Goal: Transaction & Acquisition: Book appointment/travel/reservation

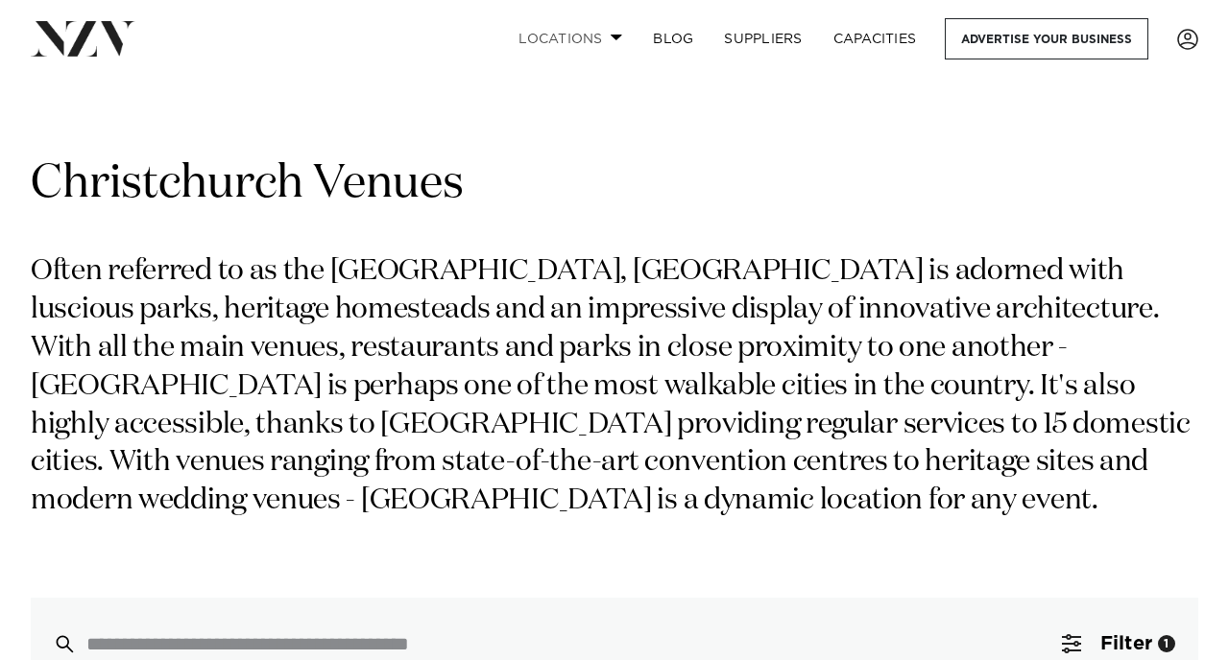
click at [610, 39] on span at bounding box center [616, 37] width 12 height 7
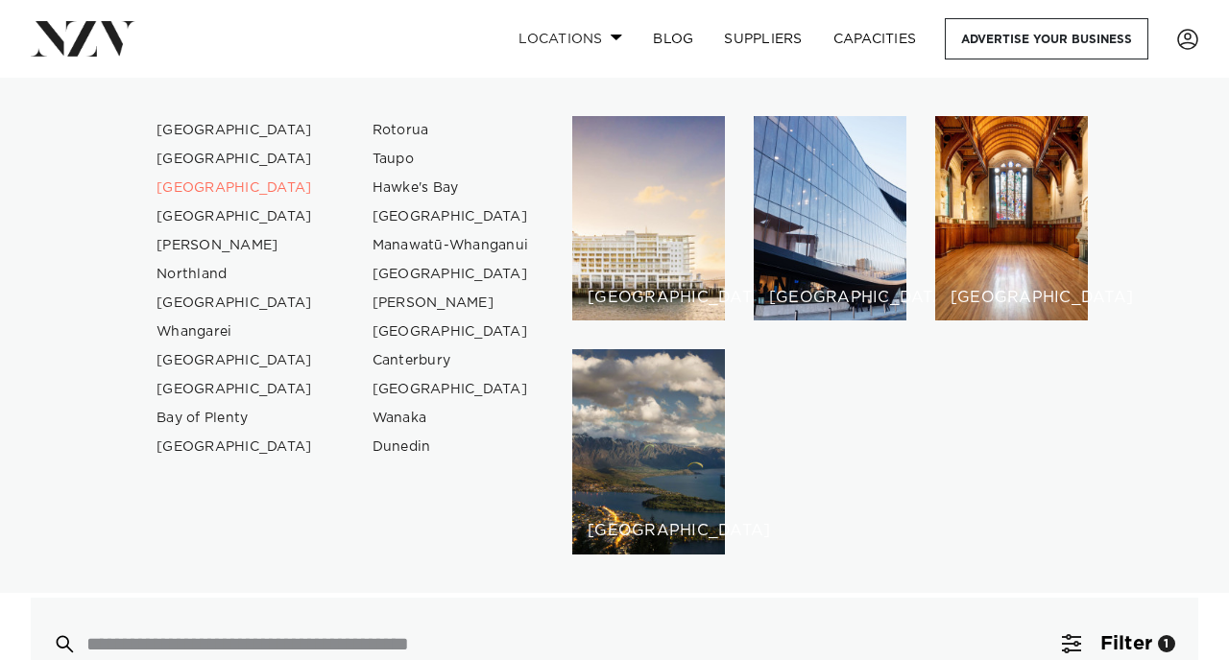
click at [610, 39] on span at bounding box center [616, 37] width 12 height 7
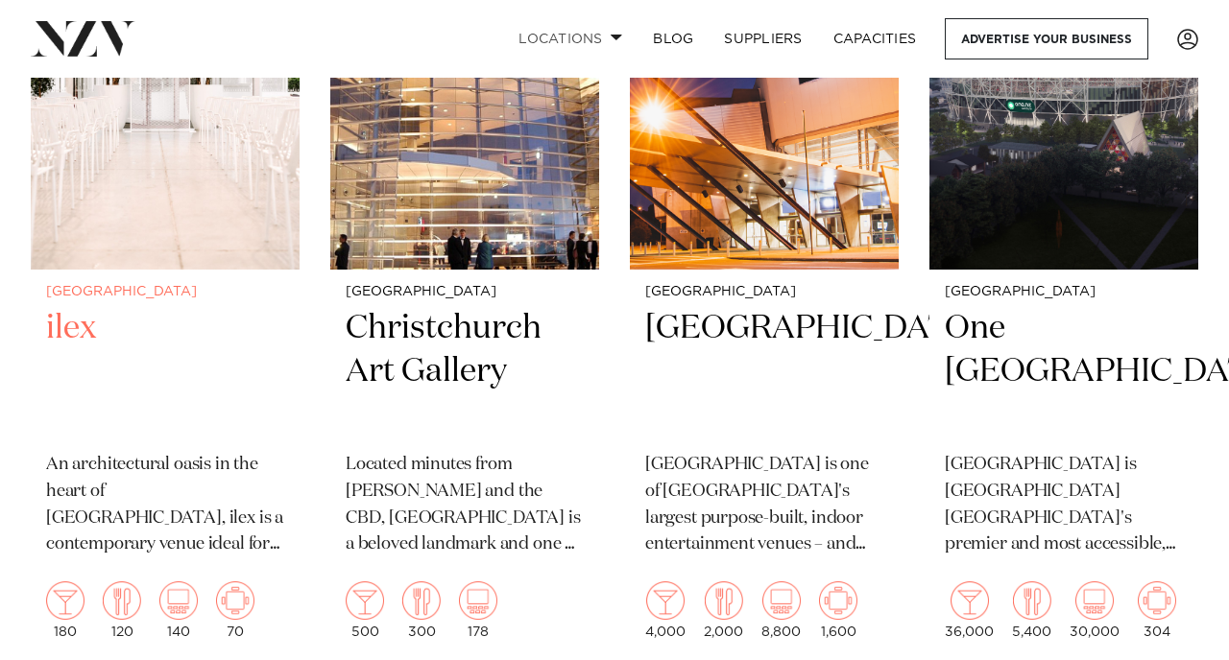
scroll to position [4154, 0]
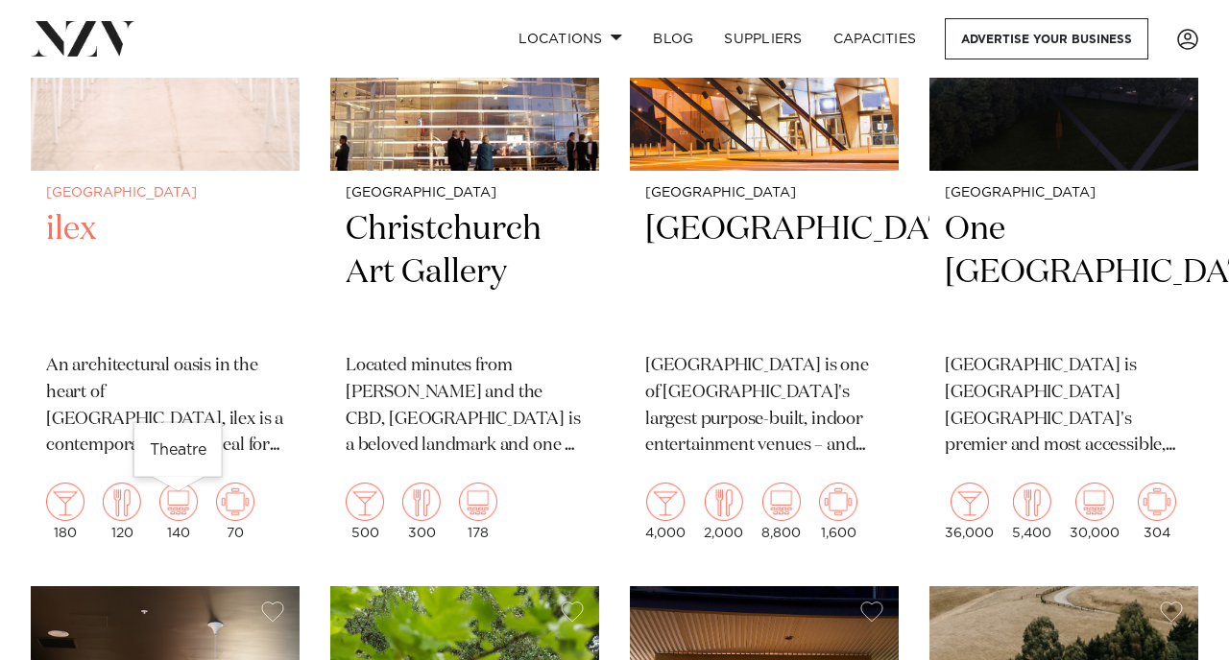
click at [165, 502] on img at bounding box center [178, 502] width 38 height 38
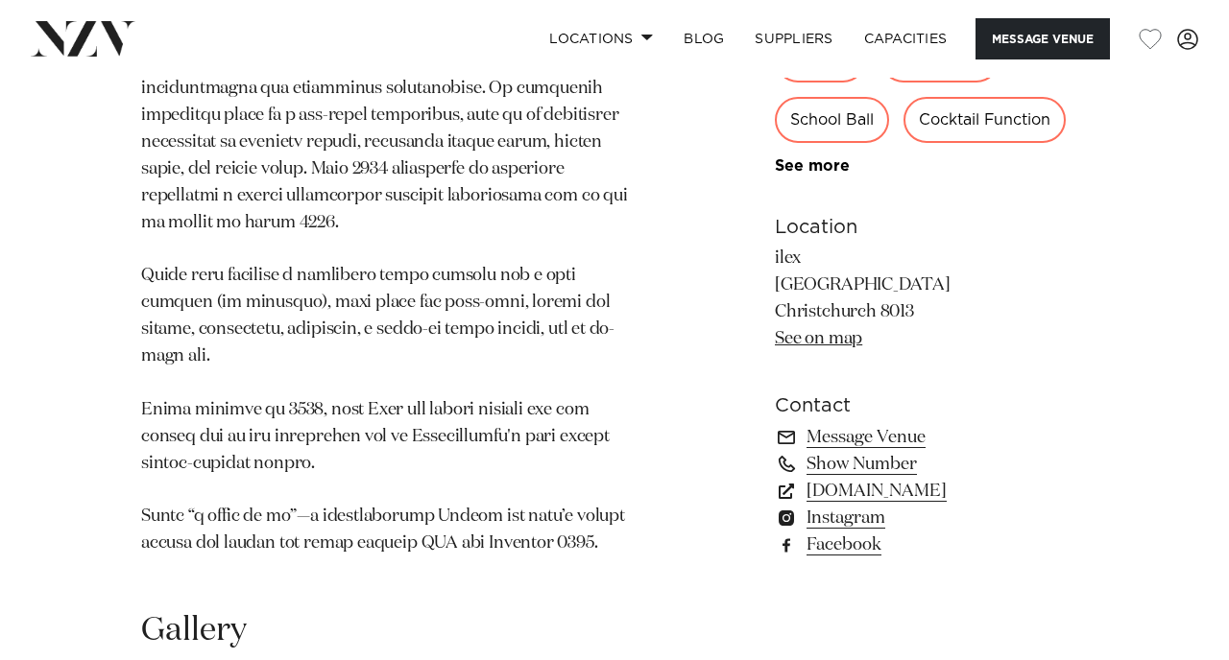
scroll to position [1444, 0]
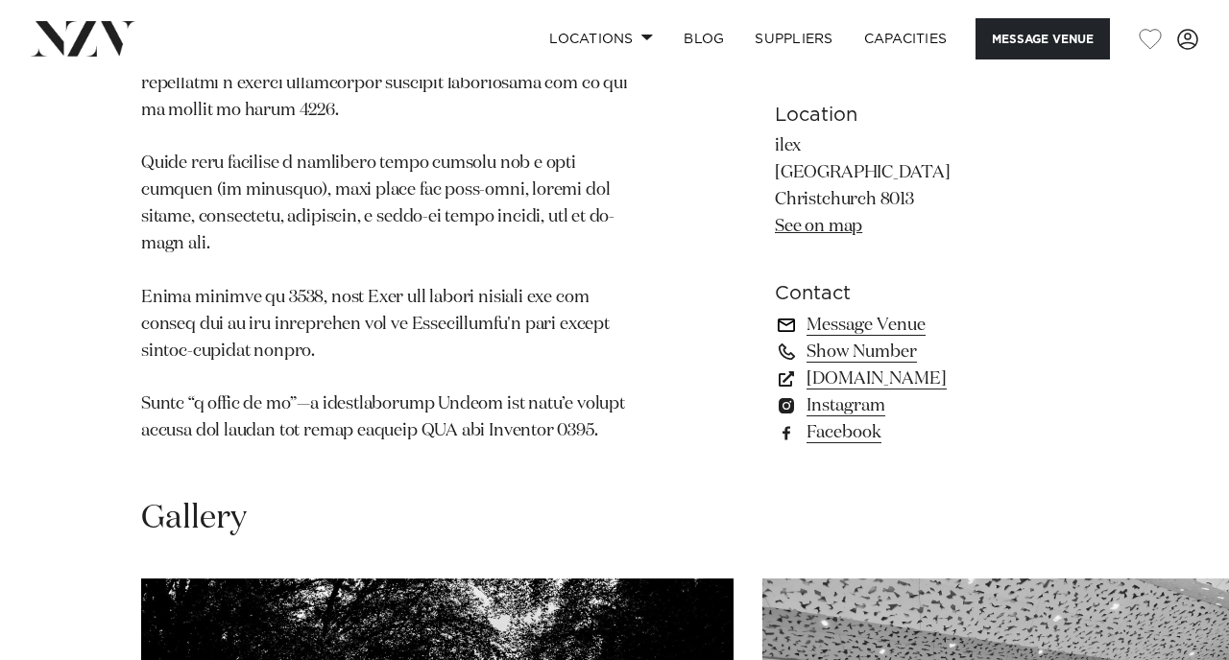
click at [832, 311] on link "Message Venue" at bounding box center [931, 324] width 313 height 27
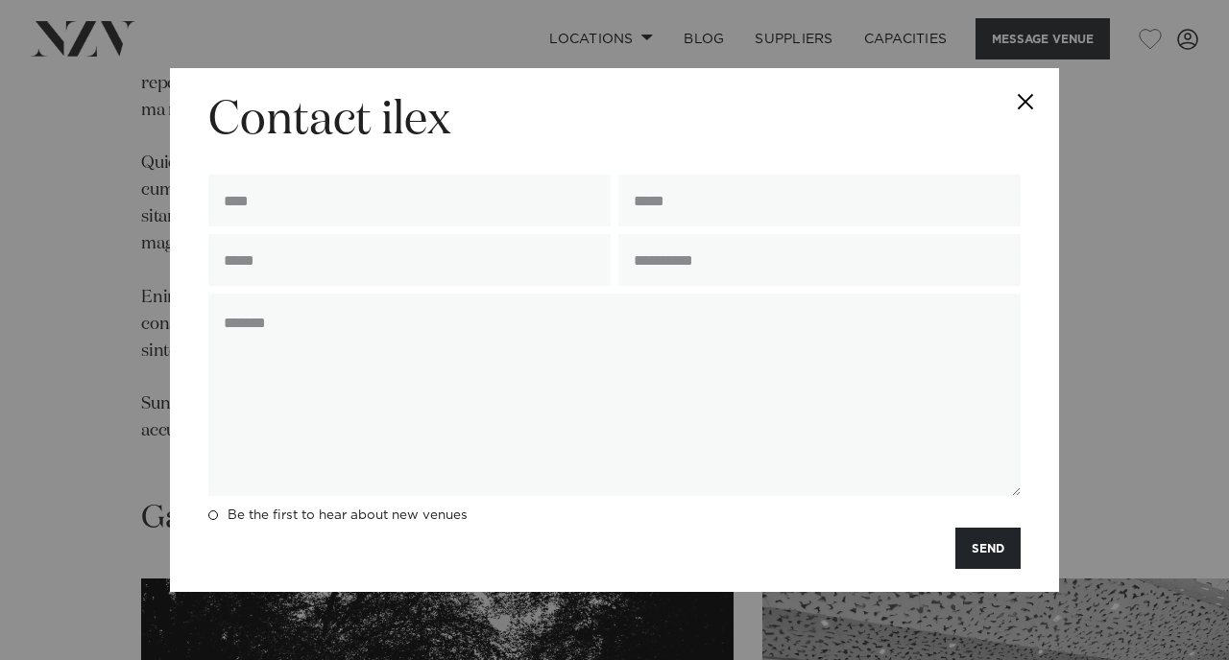
click at [1023, 104] on button "Close" at bounding box center [1024, 101] width 67 height 67
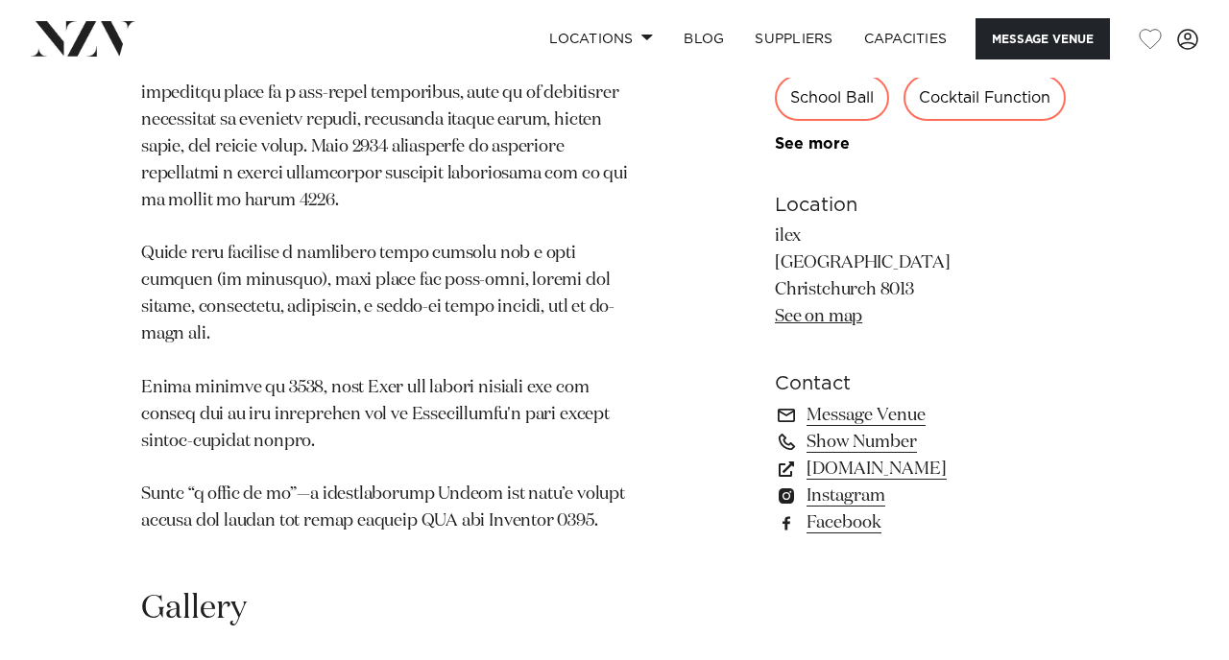
scroll to position [1406, 0]
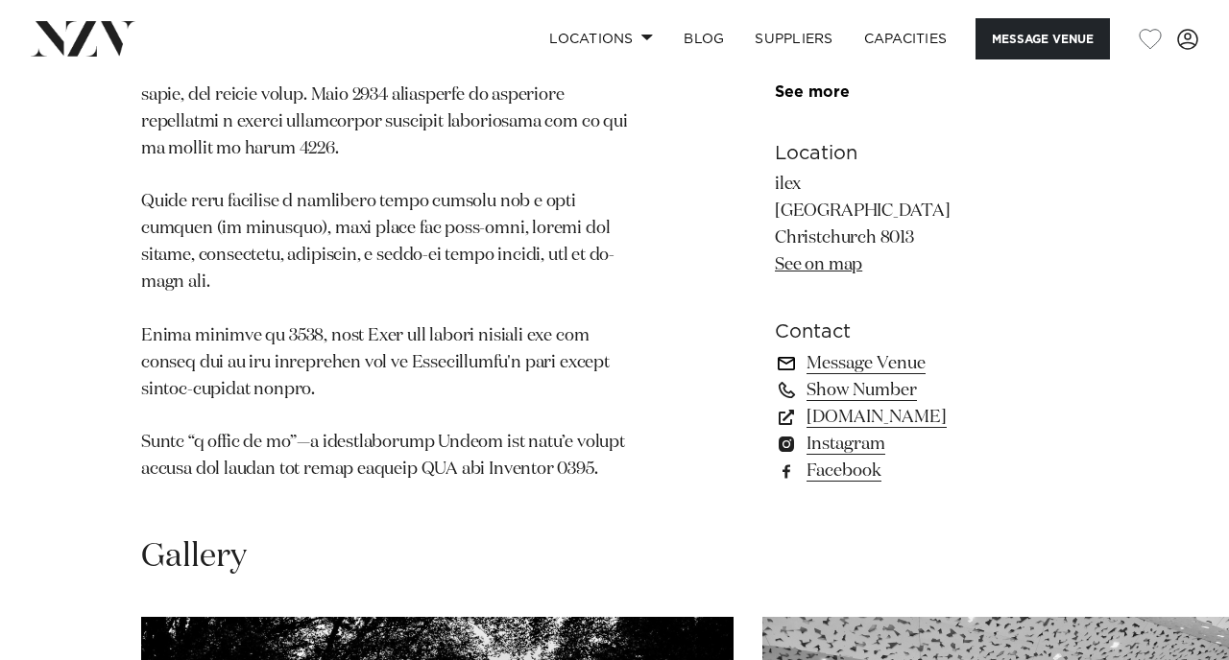
click at [858, 349] on link "Message Venue" at bounding box center [931, 362] width 313 height 27
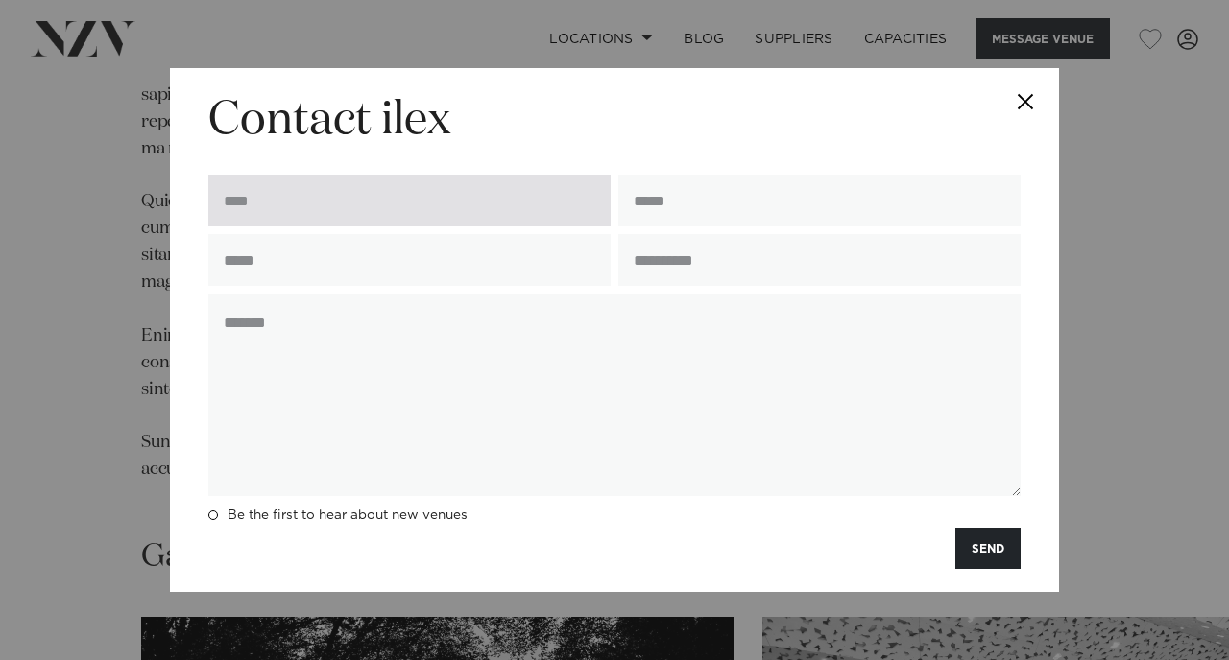
click at [424, 200] on input "text" at bounding box center [409, 201] width 402 height 52
click at [401, 188] on input "text" at bounding box center [409, 201] width 402 height 52
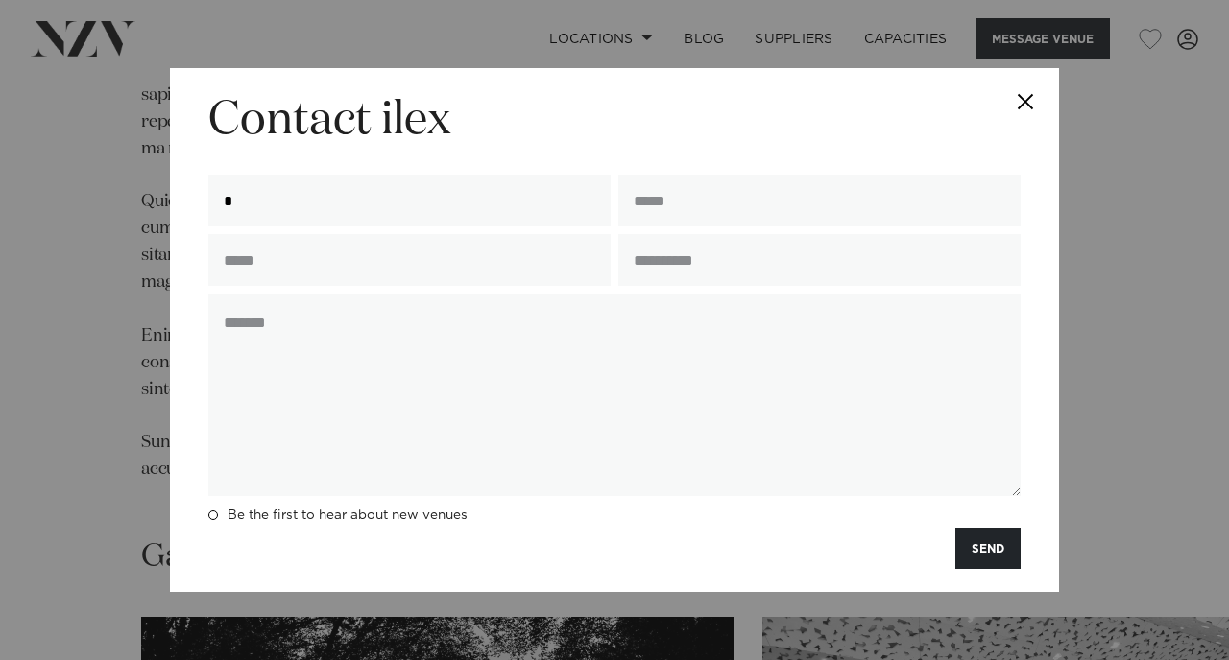
type input "**********"
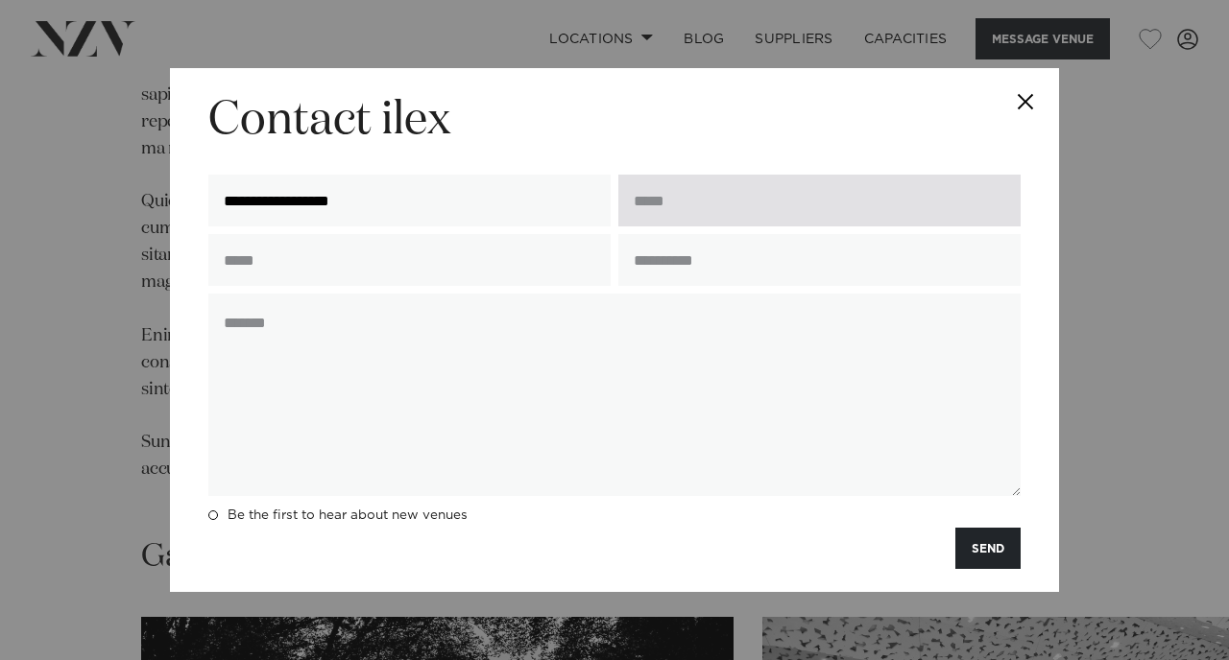
click at [712, 198] on input "email" at bounding box center [819, 201] width 402 height 52
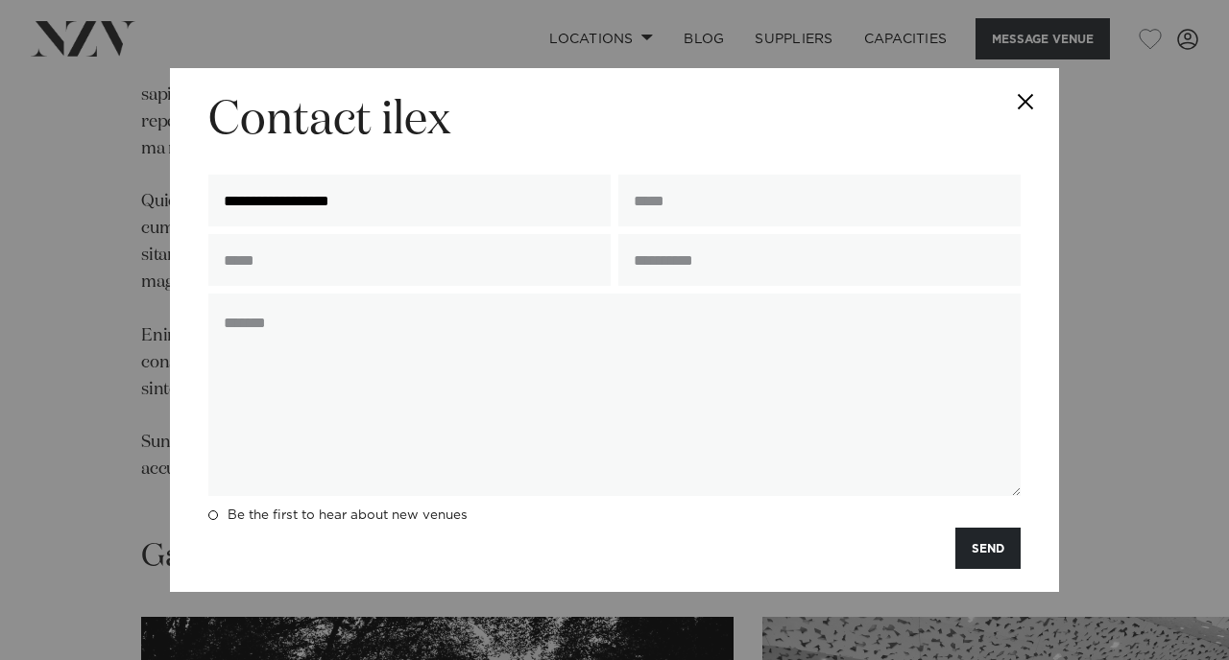
type input "**********"
type input "*********"
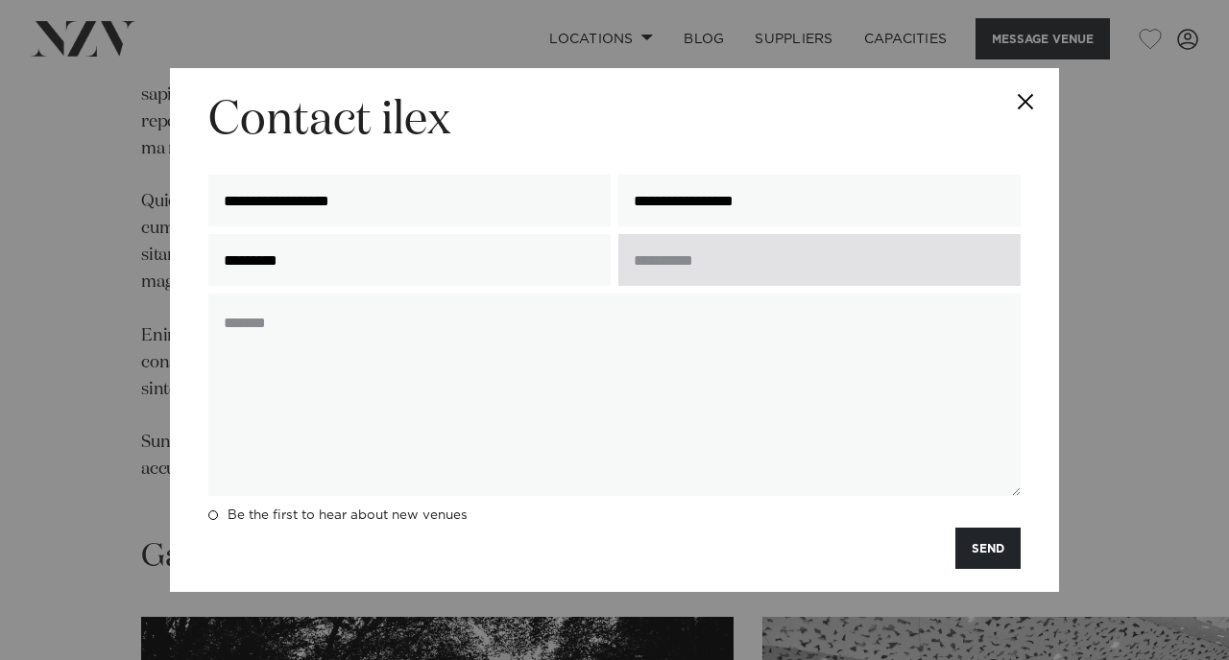
click at [660, 268] on input "text" at bounding box center [819, 260] width 402 height 52
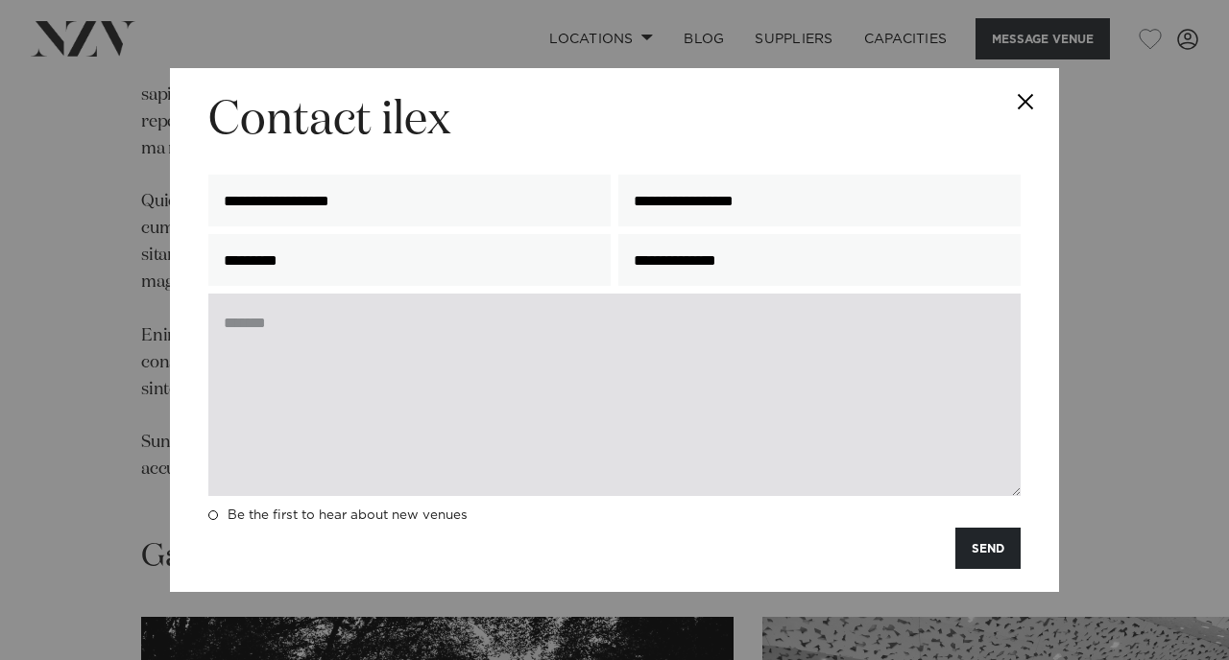
type input "**********"
click at [406, 334] on textarea at bounding box center [614, 395] width 812 height 203
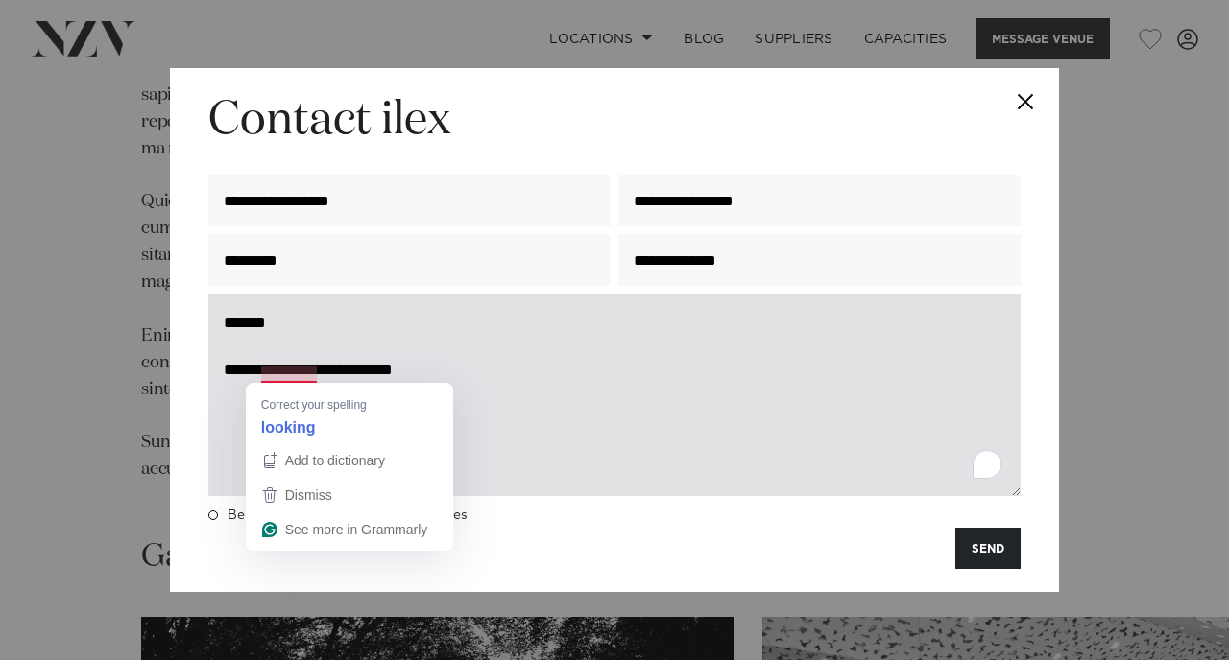
drag, startPoint x: 314, startPoint y: 372, endPoint x: 299, endPoint y: 374, distance: 14.5
click at [299, 374] on textarea "**********" at bounding box center [614, 395] width 812 height 203
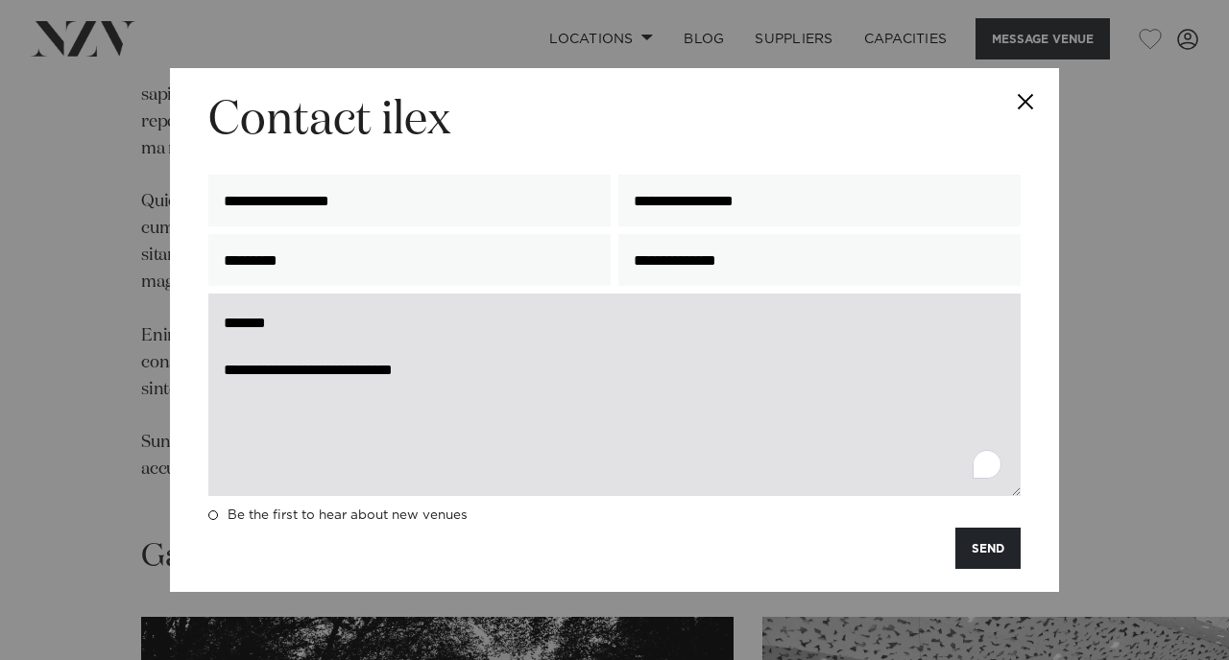
click at [437, 369] on textarea "**********" at bounding box center [614, 395] width 812 height 203
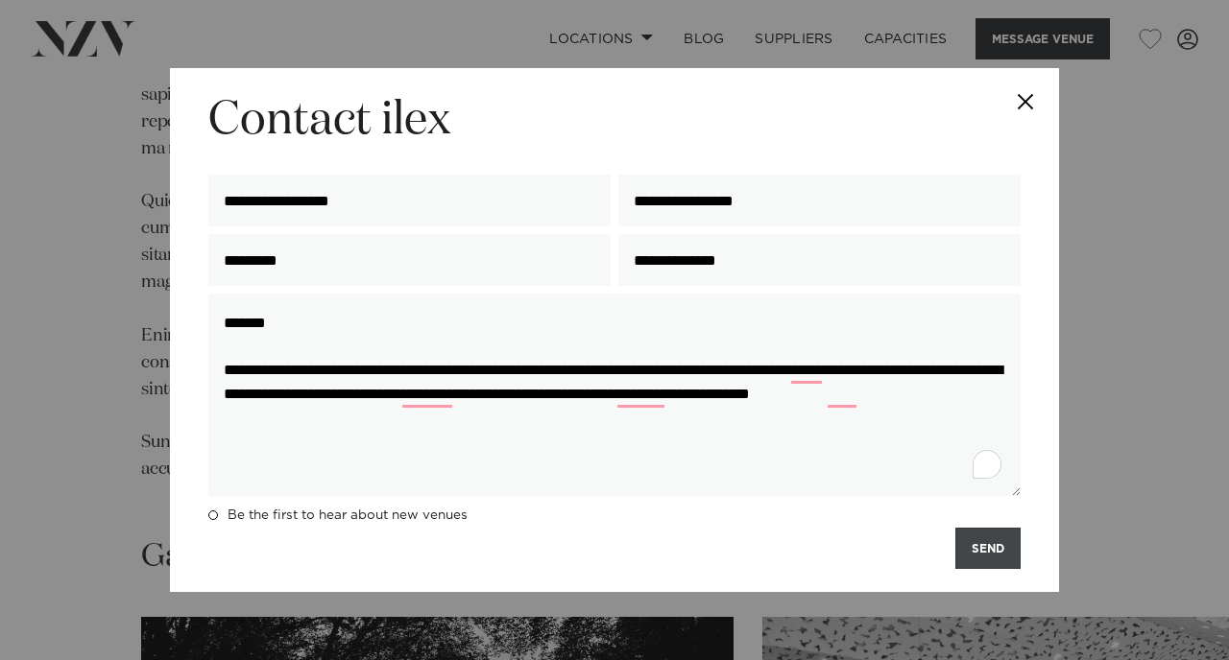
type textarea "**********"
click at [980, 551] on button "SEND" at bounding box center [987, 548] width 65 height 41
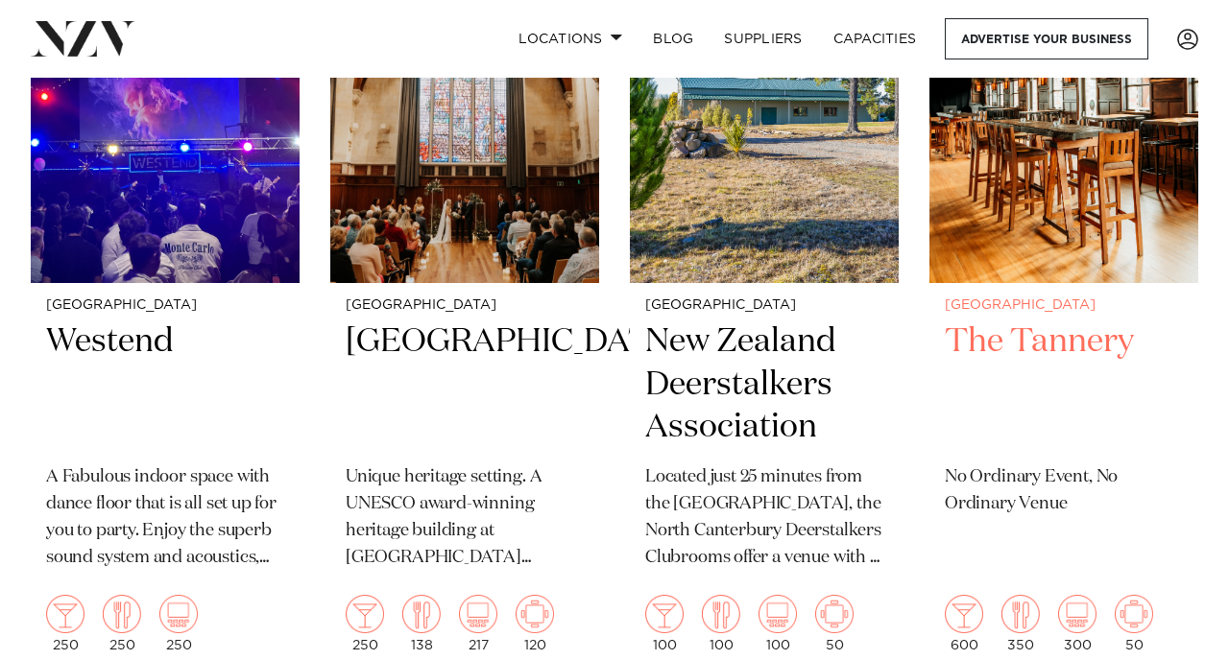
scroll to position [5745, 0]
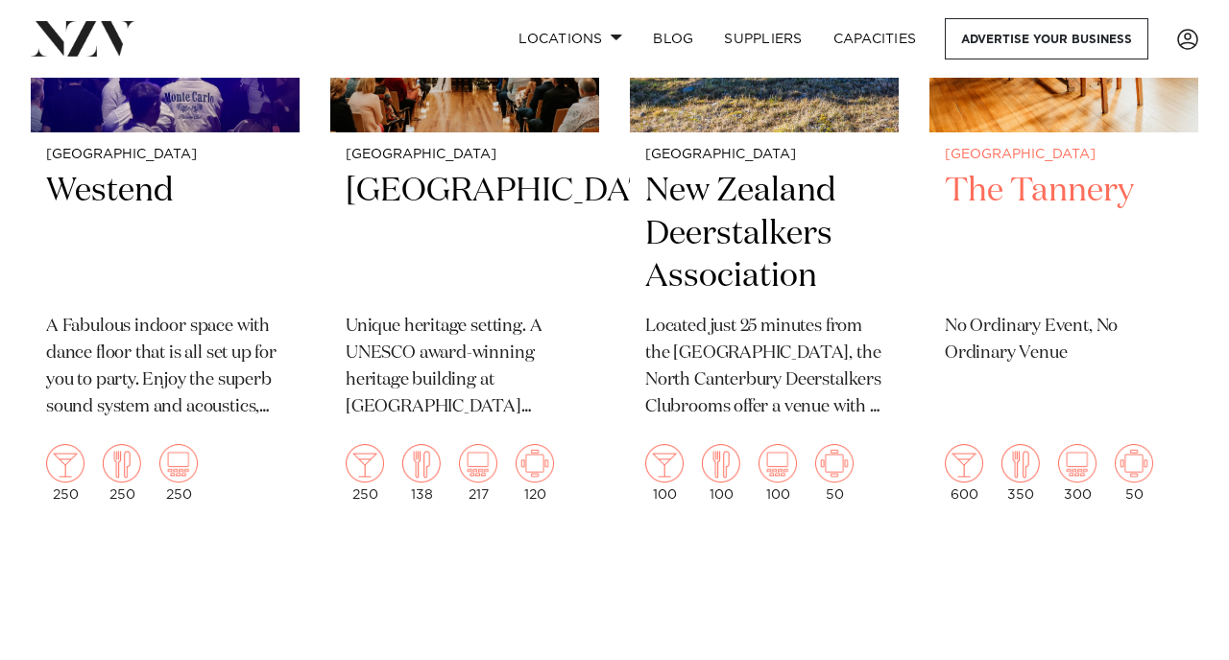
click at [1026, 301] on div "Christchurch The Tannery No Ordinary Event, No Ordinary Venue 600 350 300 50" at bounding box center [1063, 324] width 269 height 385
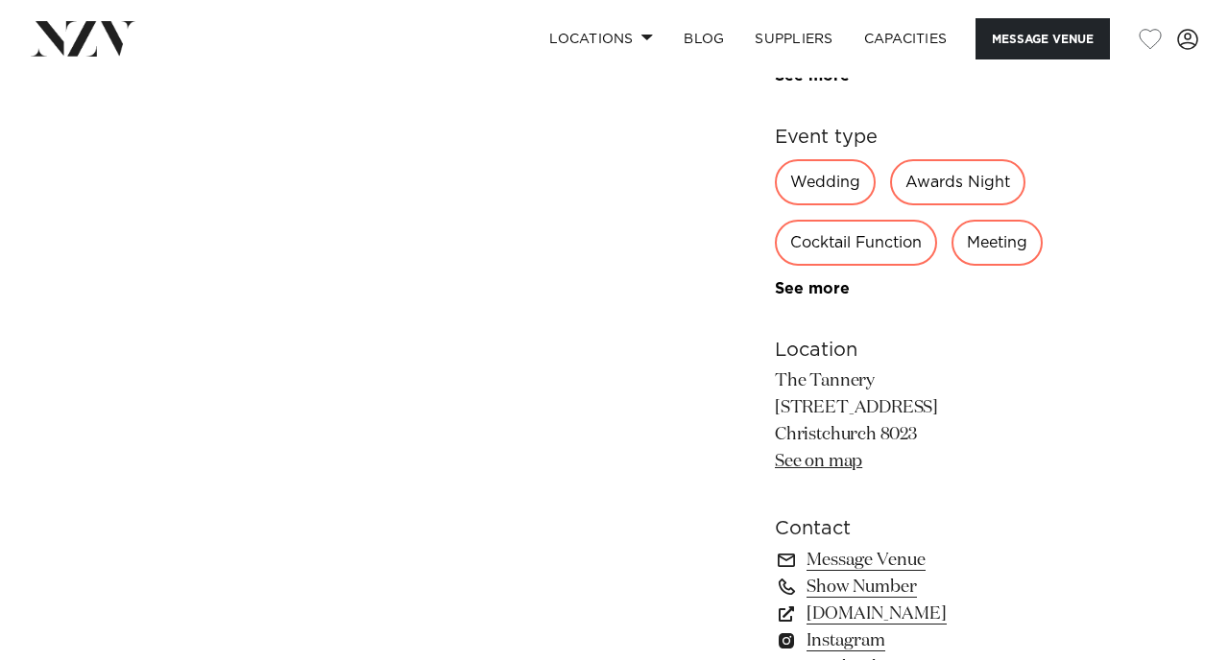
scroll to position [1088, 0]
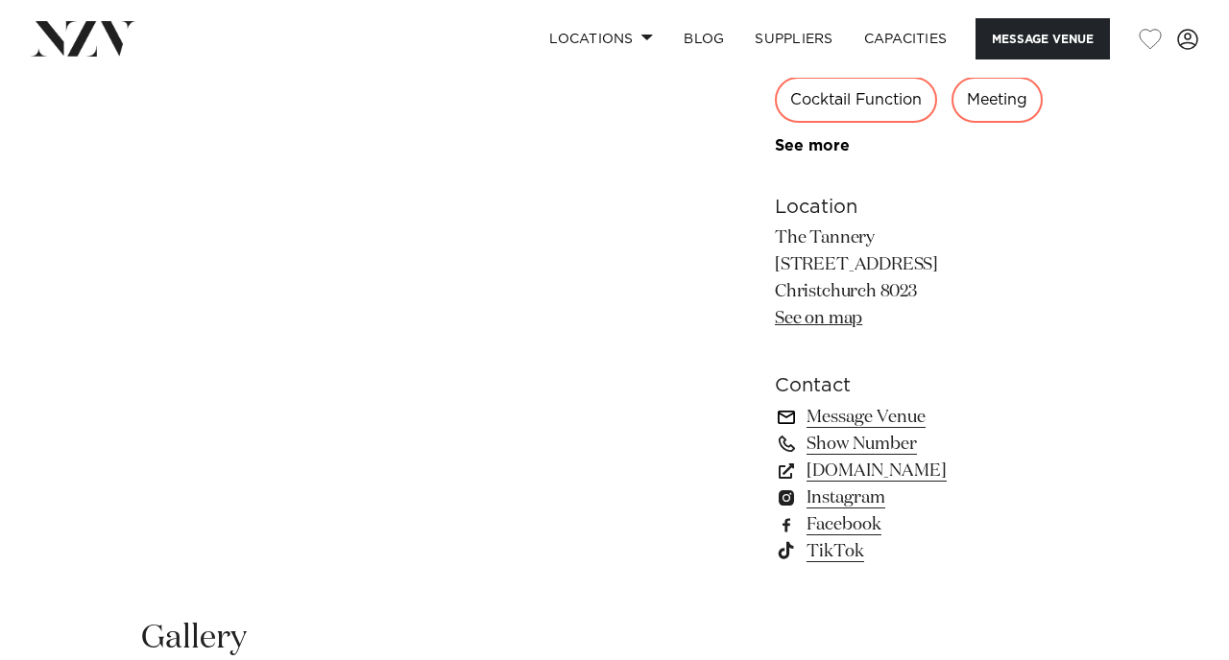
click at [869, 418] on link "Message Venue" at bounding box center [931, 417] width 313 height 27
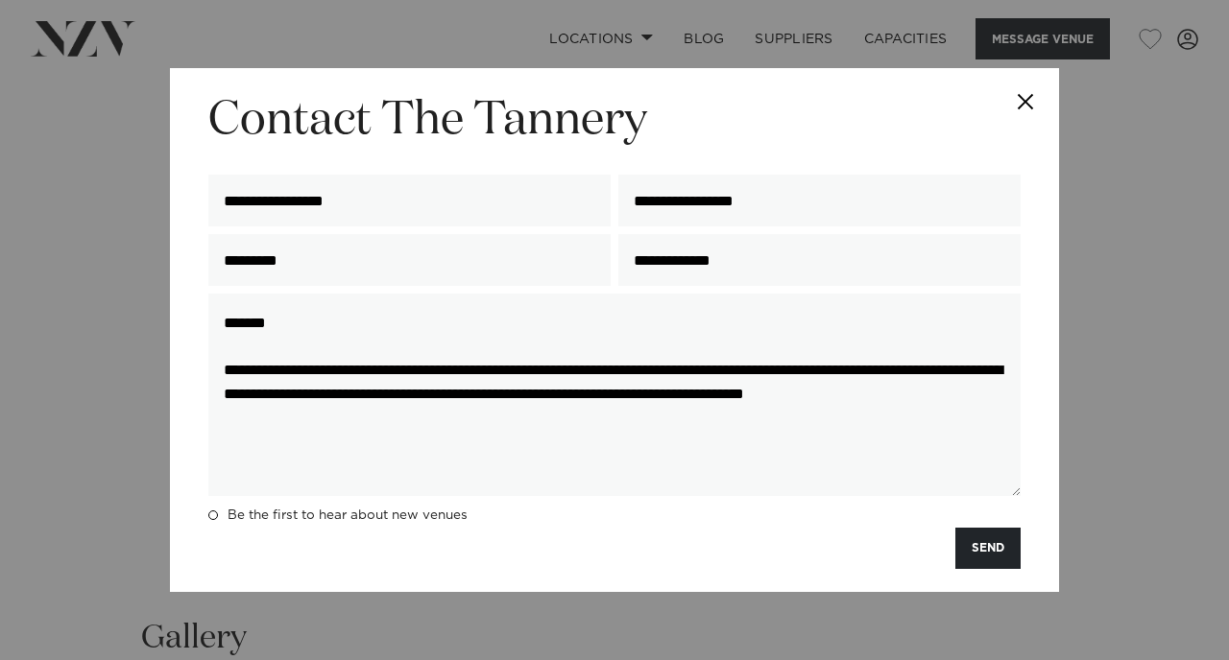
click at [990, 546] on button "SEND" at bounding box center [987, 548] width 65 height 41
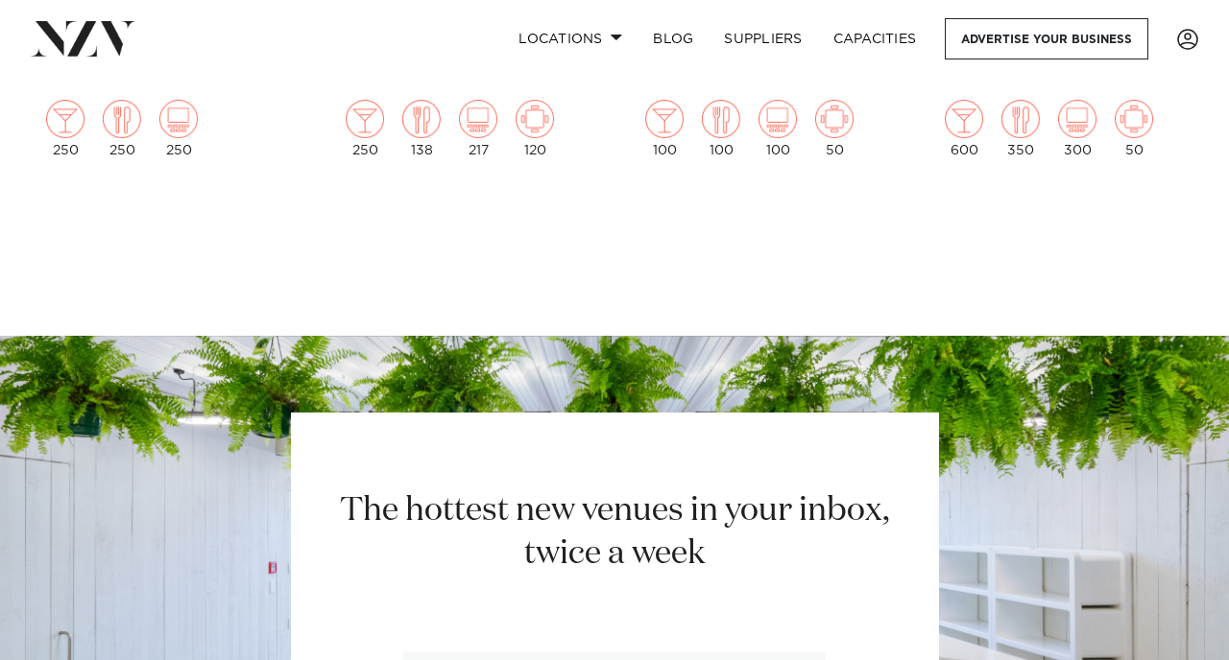
scroll to position [5749, 0]
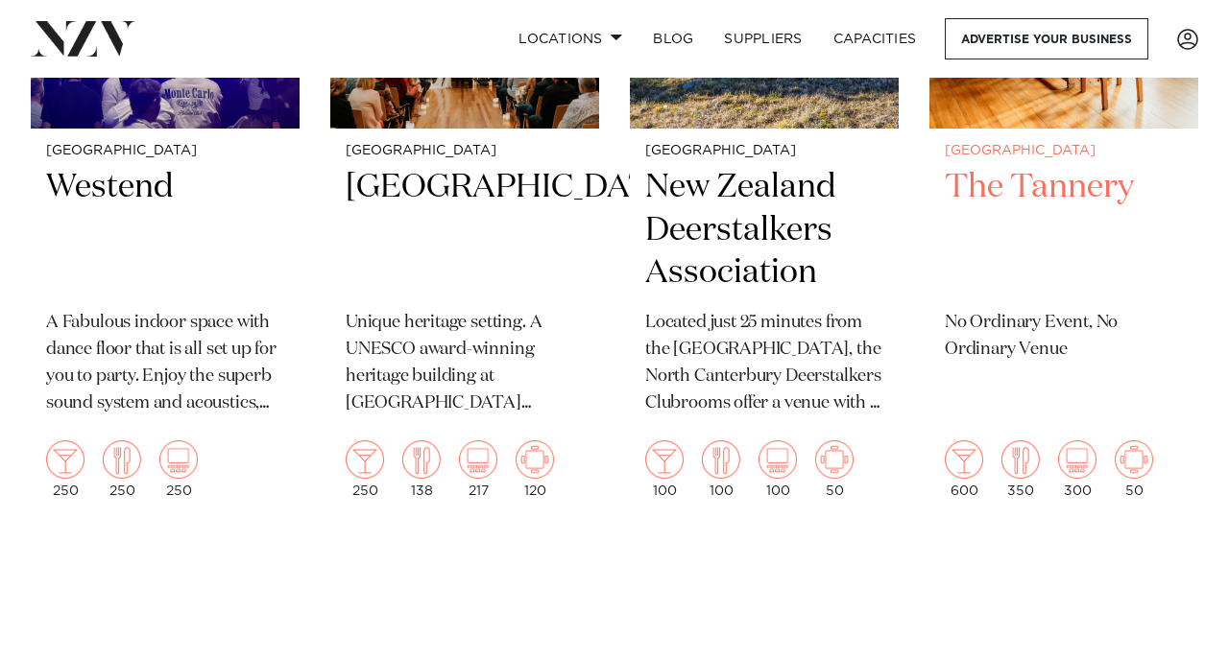
click at [1013, 170] on h2 "The Tannery" at bounding box center [1063, 231] width 238 height 130
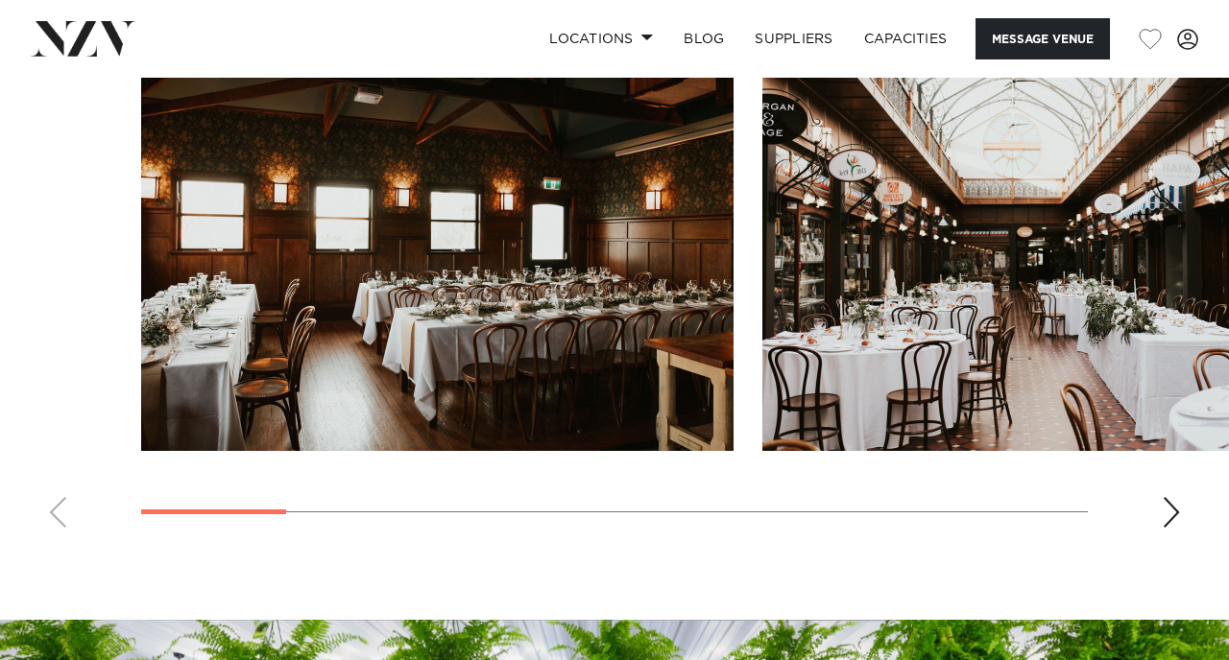
scroll to position [1769, 0]
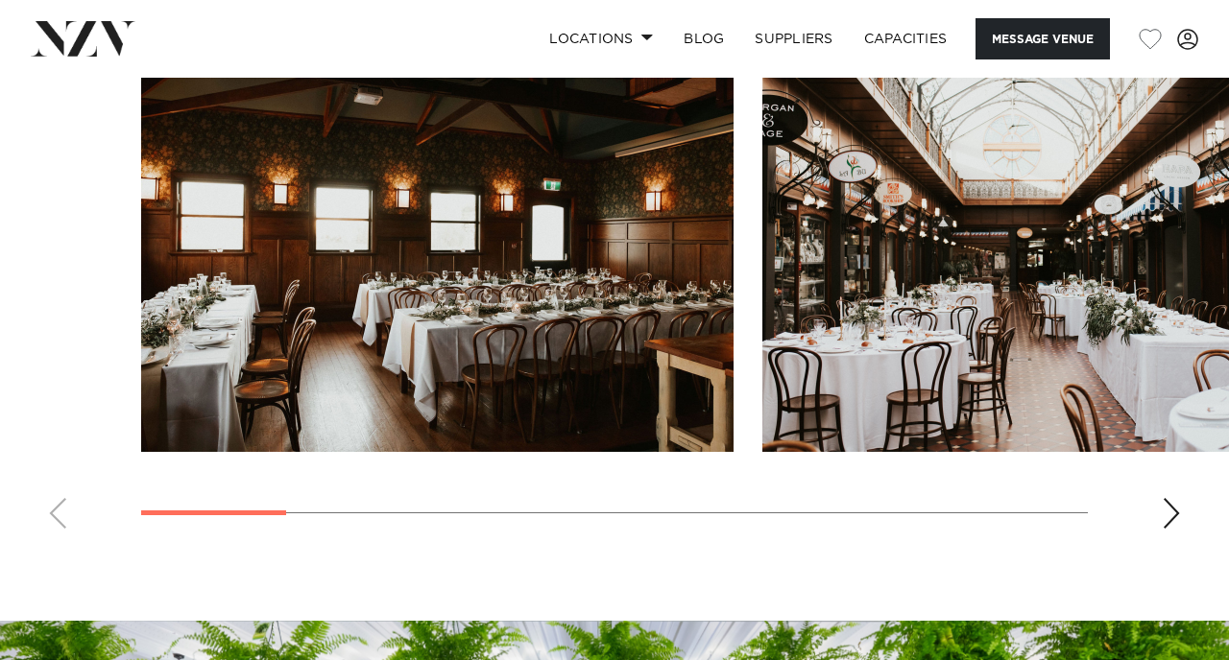
click at [1169, 512] on div "Next slide" at bounding box center [1170, 513] width 19 height 31
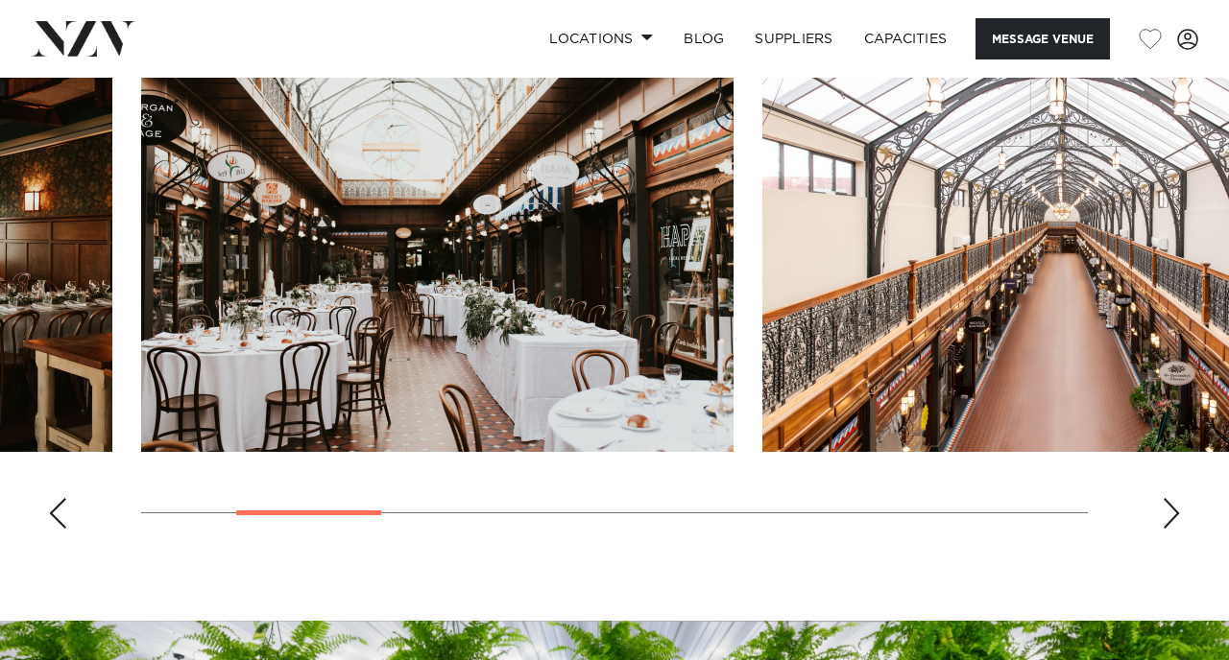
click at [1169, 512] on div "Next slide" at bounding box center [1170, 513] width 19 height 31
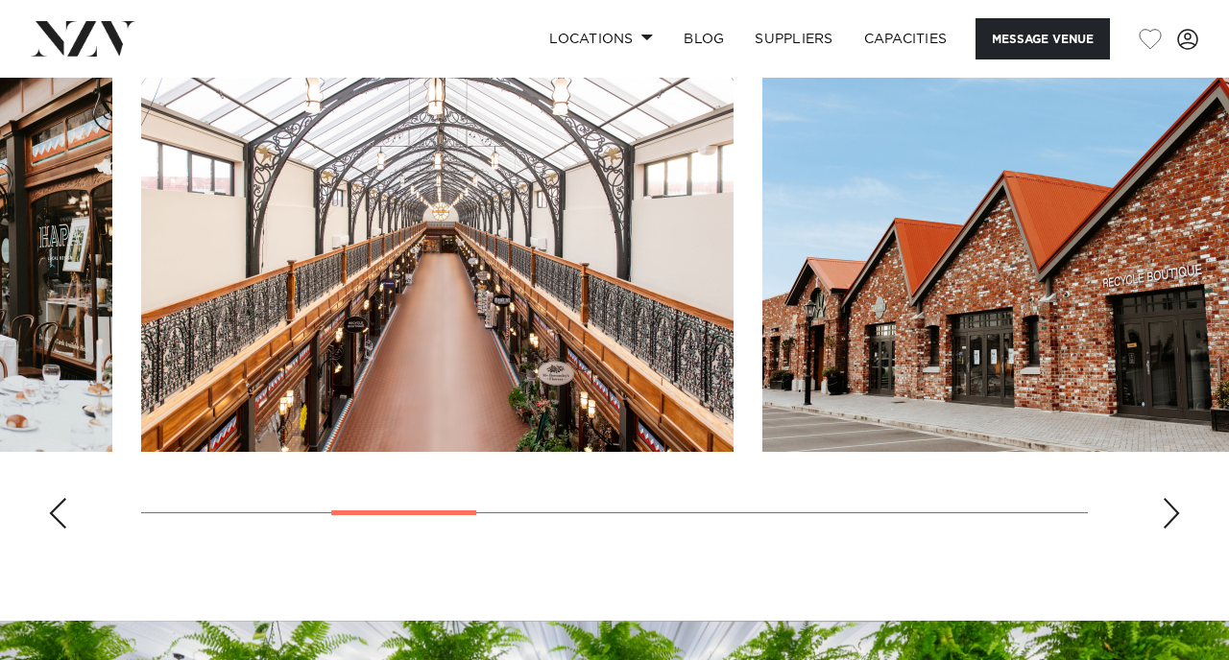
click at [1169, 512] on div "Next slide" at bounding box center [1170, 513] width 19 height 31
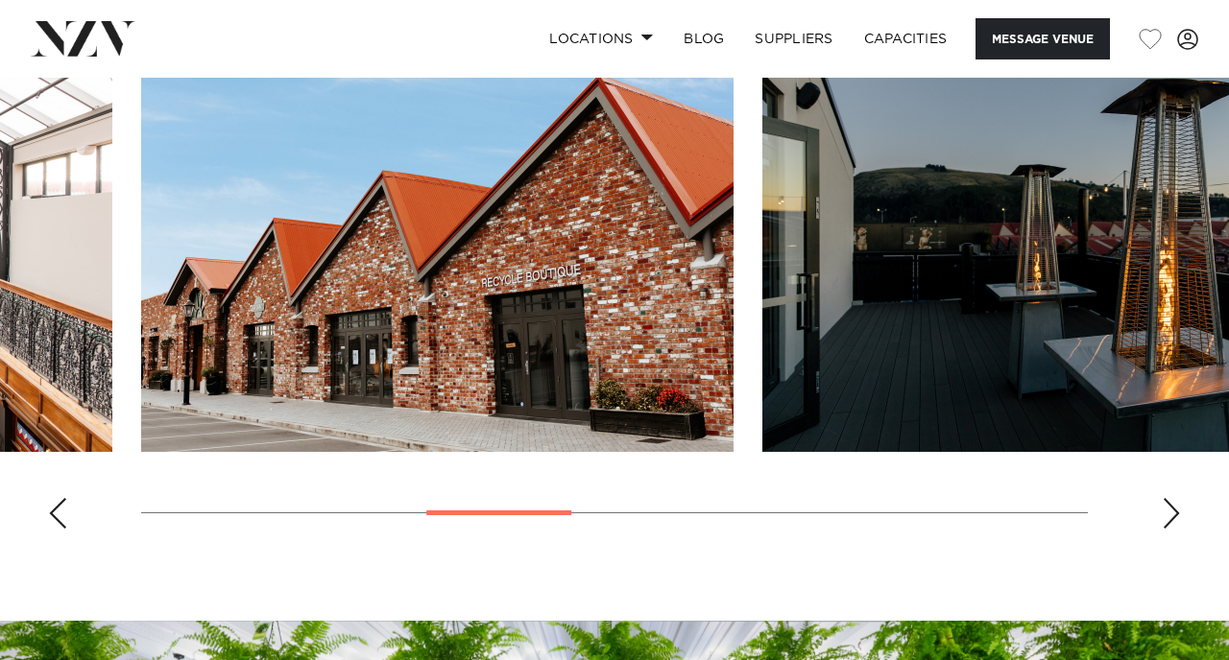
click at [1169, 512] on div "Next slide" at bounding box center [1170, 513] width 19 height 31
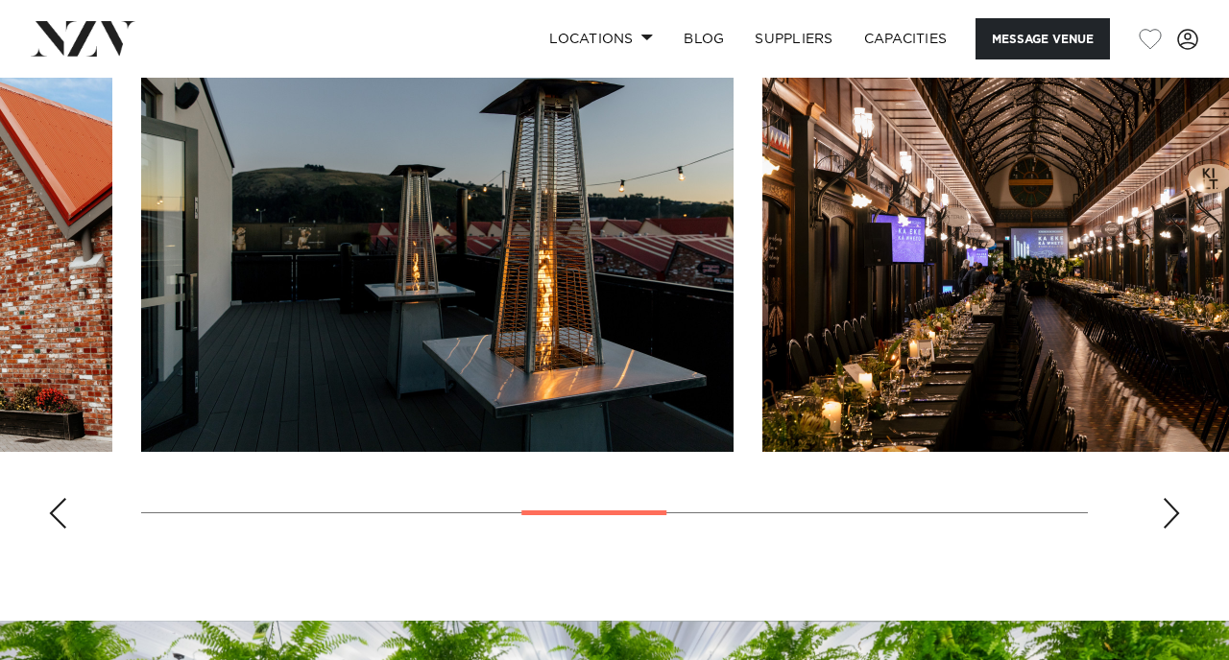
click at [1169, 512] on div "Next slide" at bounding box center [1170, 513] width 19 height 31
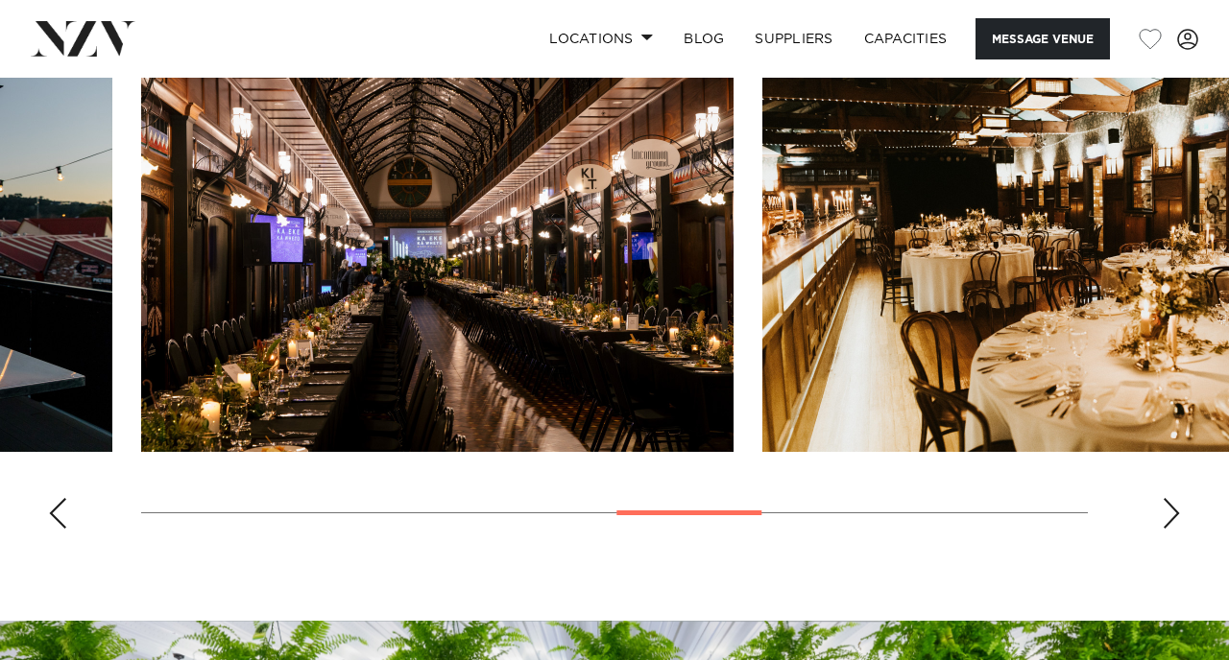
click at [1169, 512] on div "Next slide" at bounding box center [1170, 513] width 19 height 31
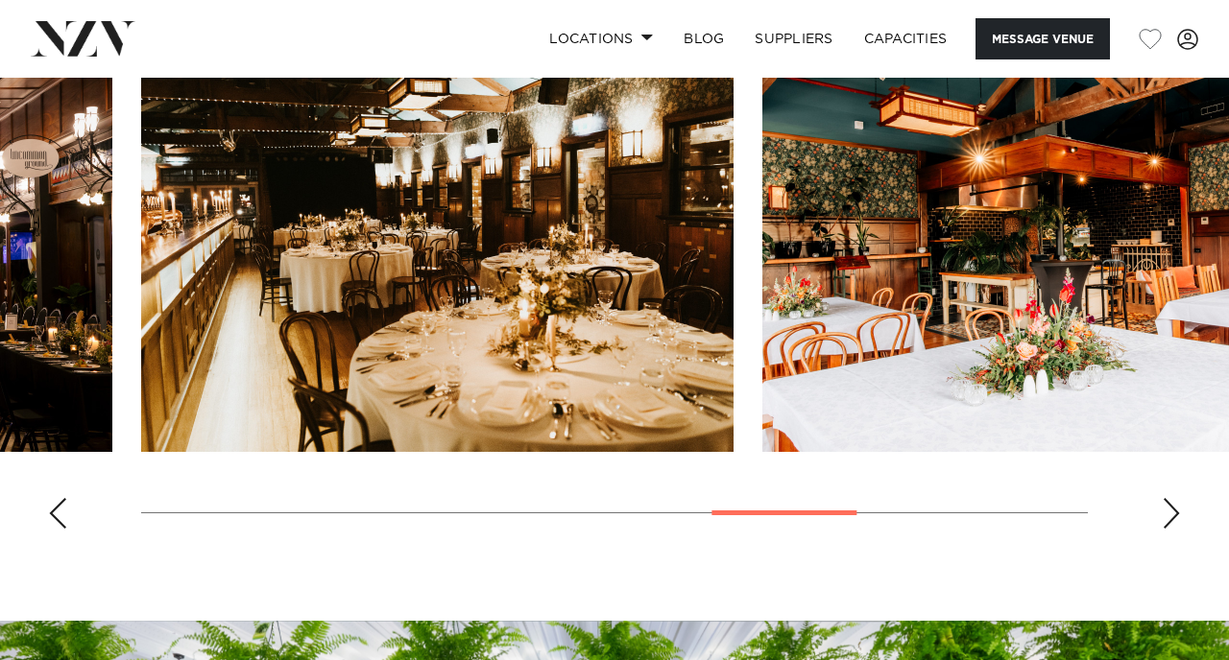
click at [1169, 512] on div "Next slide" at bounding box center [1170, 513] width 19 height 31
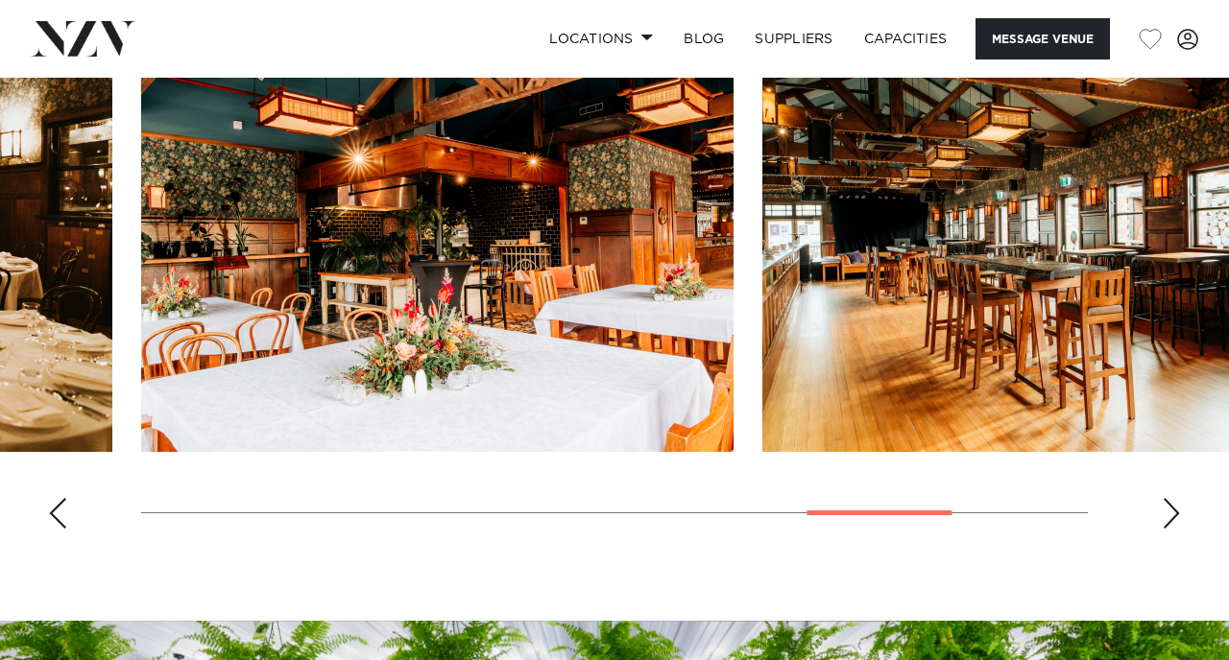
click at [1169, 512] on div "Next slide" at bounding box center [1170, 513] width 19 height 31
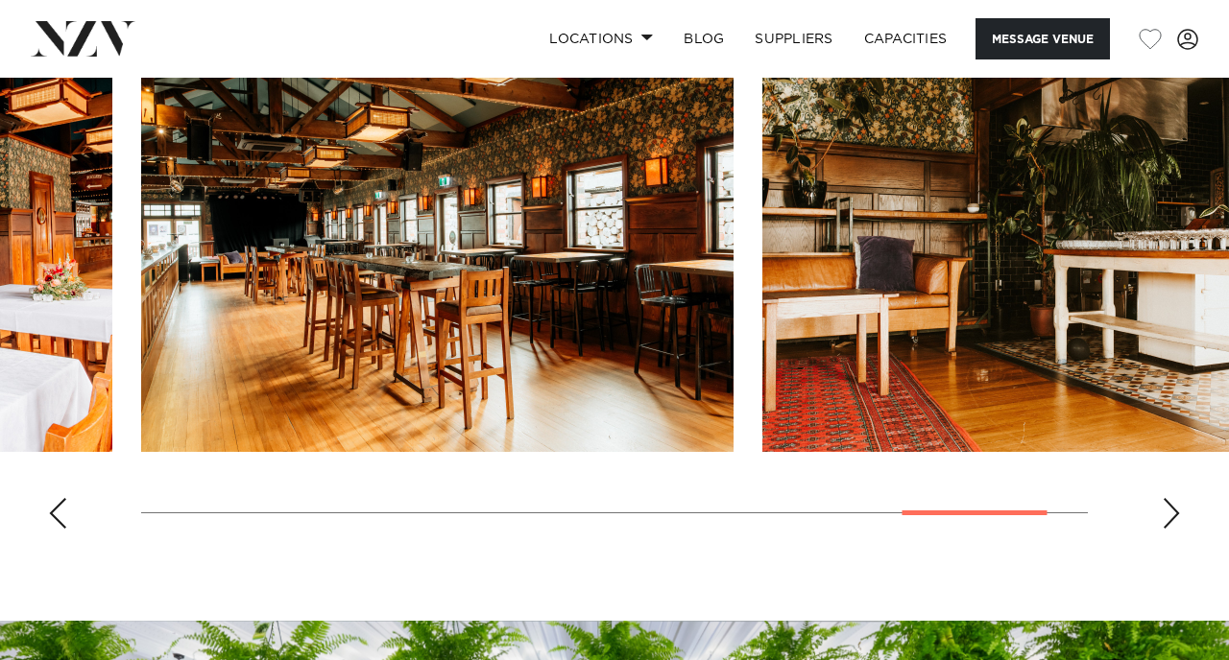
click at [1169, 512] on div "Next slide" at bounding box center [1170, 513] width 19 height 31
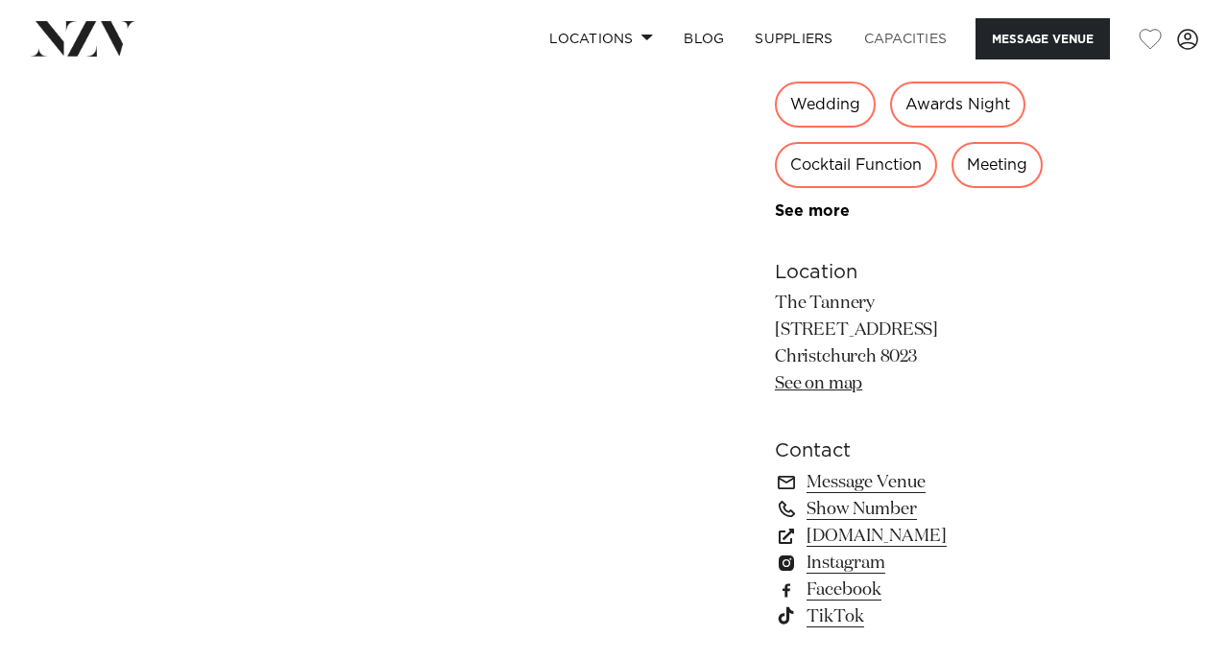
scroll to position [990, 0]
